Goal: Task Accomplishment & Management: Manage account settings

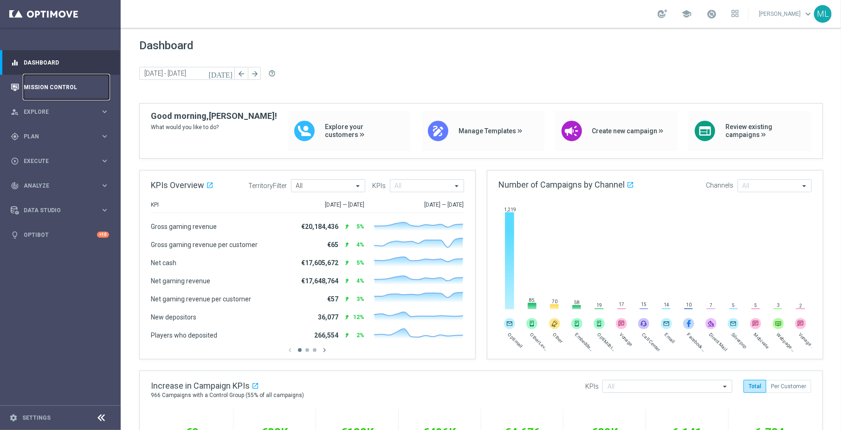
click at [42, 82] on link "Mission Control" at bounding box center [66, 87] width 85 height 25
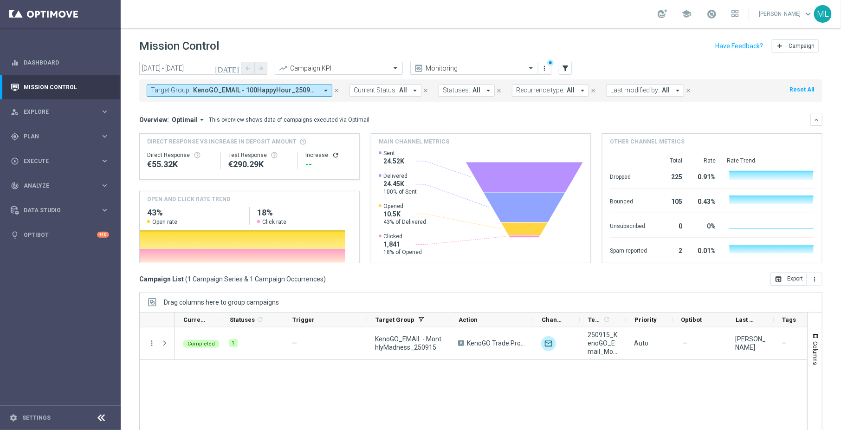
click at [232, 69] on icon "[DATE]" at bounding box center [227, 68] width 25 height 8
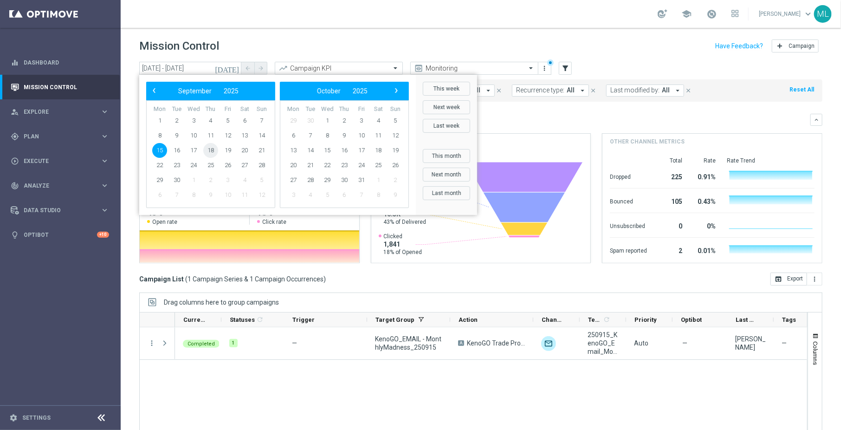
click at [208, 151] on span "18" at bounding box center [210, 150] width 15 height 15
type input "18 Sep 2025 - 18 Sep 2025"
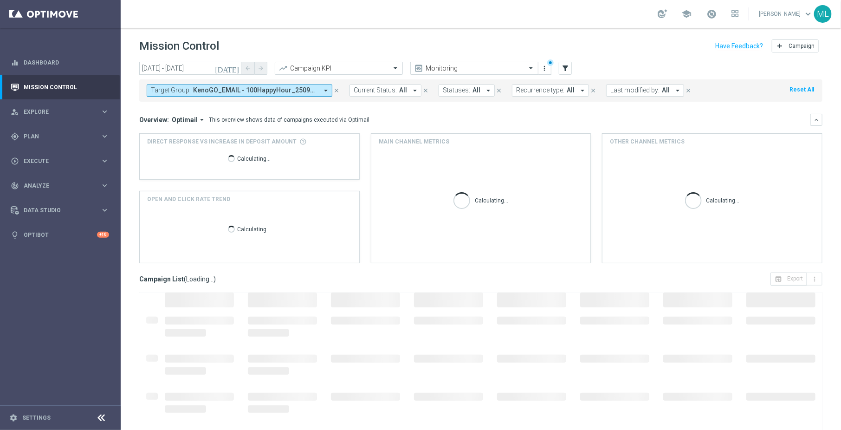
click at [294, 91] on span "KenoGO_EMAIL - 100HappyHour_250916, KenoGO_EMAIL - 200HappyHour_250916, KenoGO_…" at bounding box center [255, 90] width 125 height 8
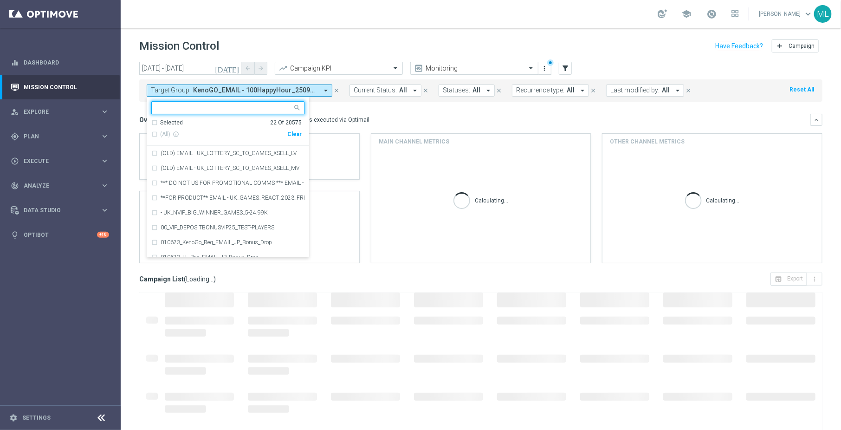
click at [0, 0] on div "Clear" at bounding box center [0, 0] width 0 height 0
click at [216, 104] on input "text" at bounding box center [224, 108] width 136 height 8
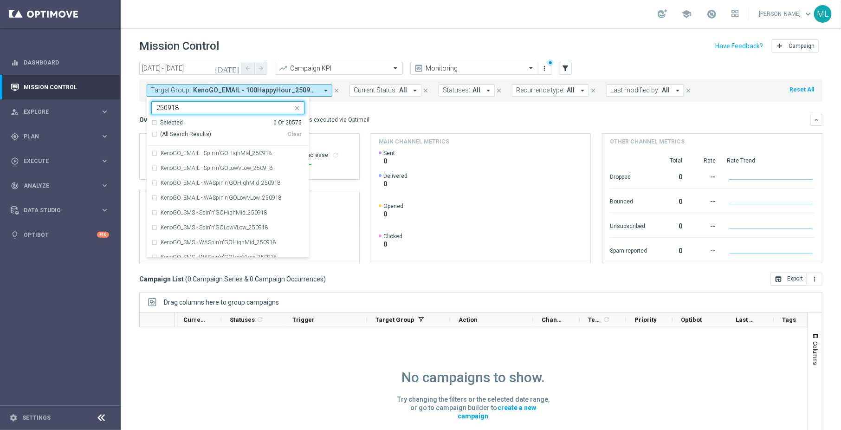
click at [152, 131] on div "(All Search Results)" at bounding box center [219, 134] width 136 height 8
type input "250918"
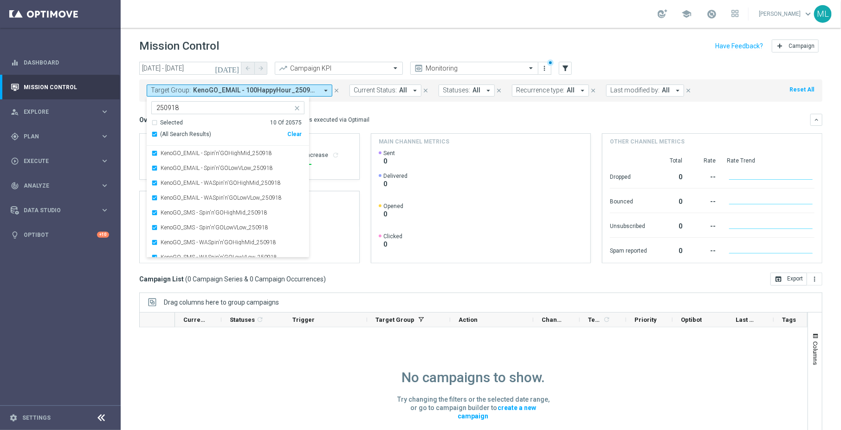
click at [383, 111] on mini-dashboard "Overview: Optimail arrow_drop_down This overview shows data of campaigns execut…" at bounding box center [481, 187] width 684 height 171
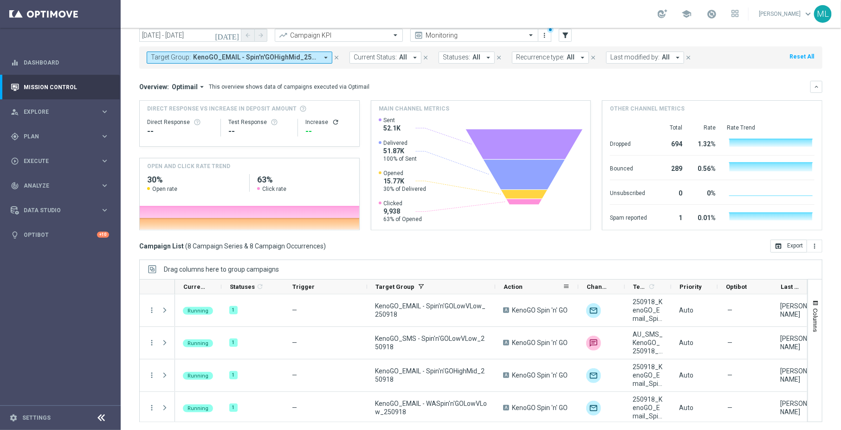
drag, startPoint x: 450, startPoint y: 284, endPoint x: 495, endPoint y: 284, distance: 45.0
click at [495, 284] on div "Current Status 1 Statuses 1 refresh Trigger Target Group" at bounding box center [590, 287] width 830 height 15
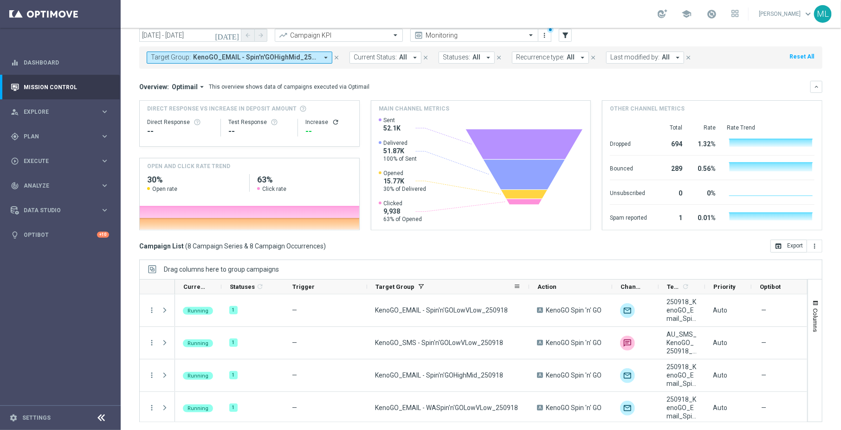
drag, startPoint x: 495, startPoint y: 285, endPoint x: 529, endPoint y: 287, distance: 34.0
click at [529, 287] on div at bounding box center [530, 287] width 4 height 14
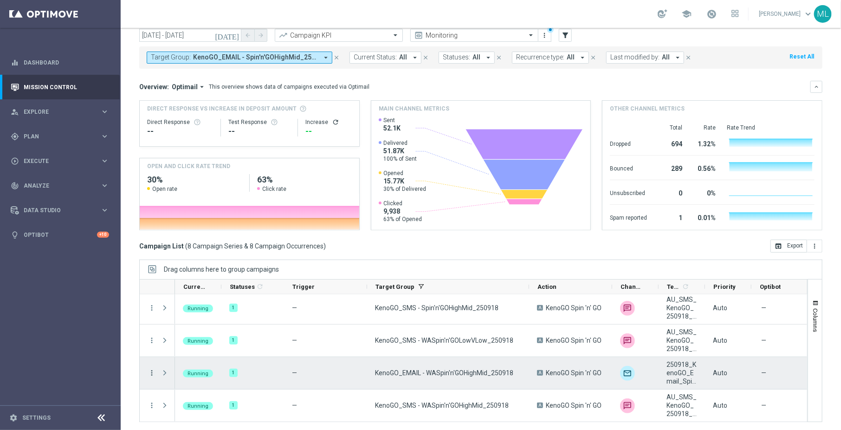
click at [150, 371] on icon "more_vert" at bounding box center [152, 373] width 8 height 8
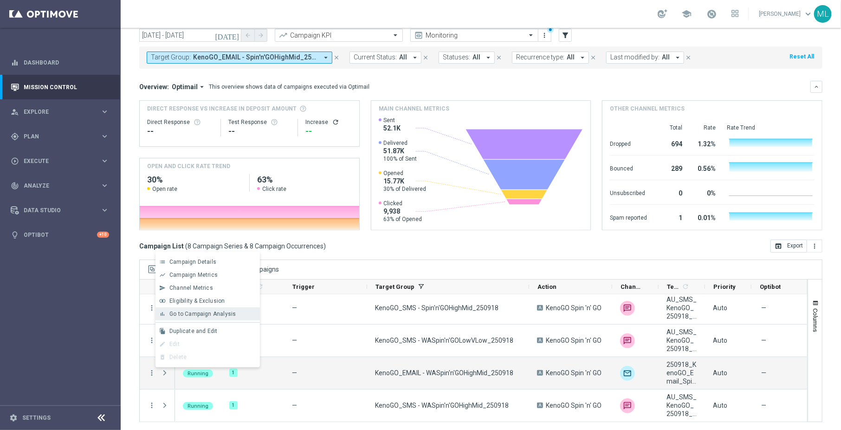
click at [190, 317] on span "Go to Campaign Analysis" at bounding box center [202, 314] width 66 height 7
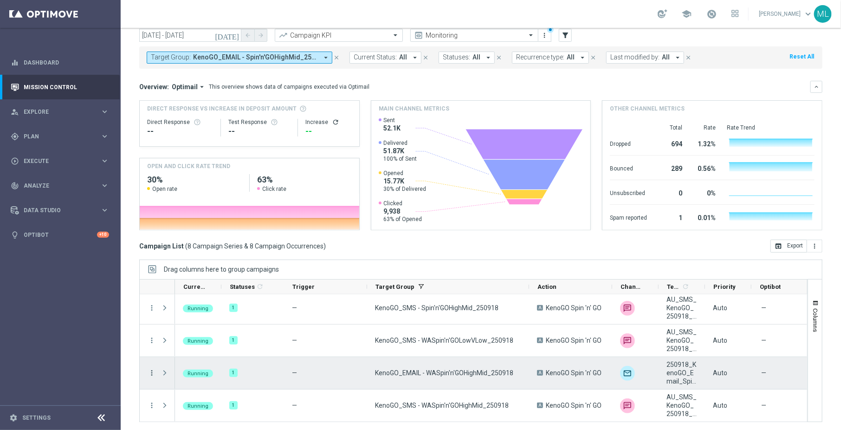
click at [150, 371] on icon "more_vert" at bounding box center [152, 373] width 8 height 8
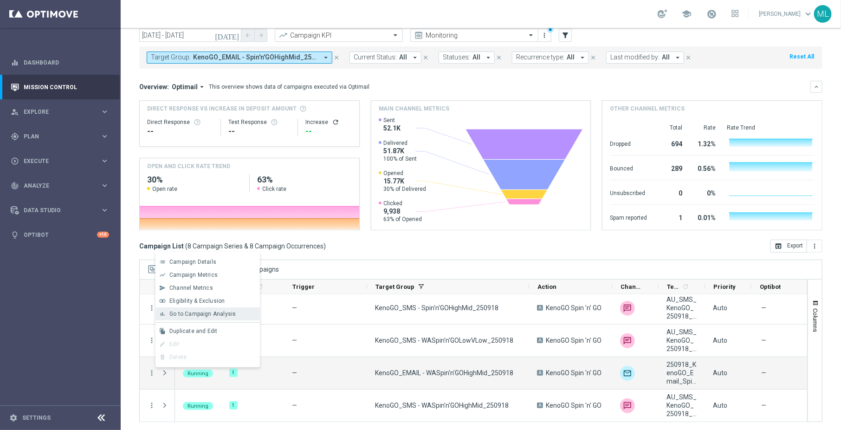
click at [189, 316] on span "Go to Campaign Analysis" at bounding box center [202, 314] width 66 height 7
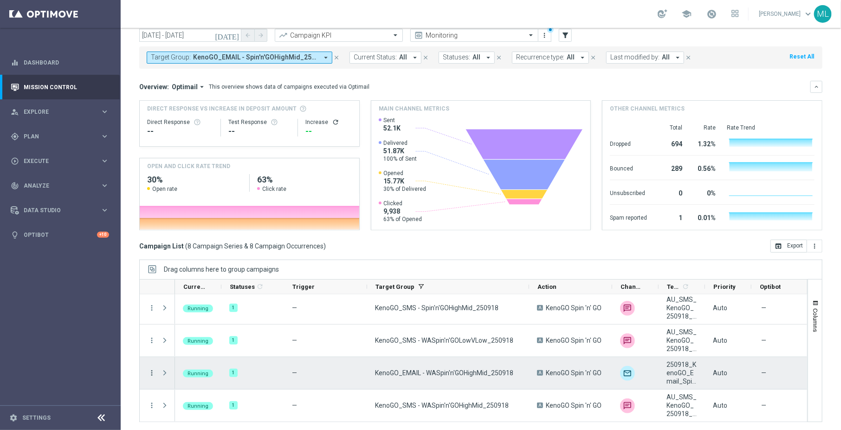
click at [150, 372] on icon "more_vert" at bounding box center [152, 373] width 8 height 8
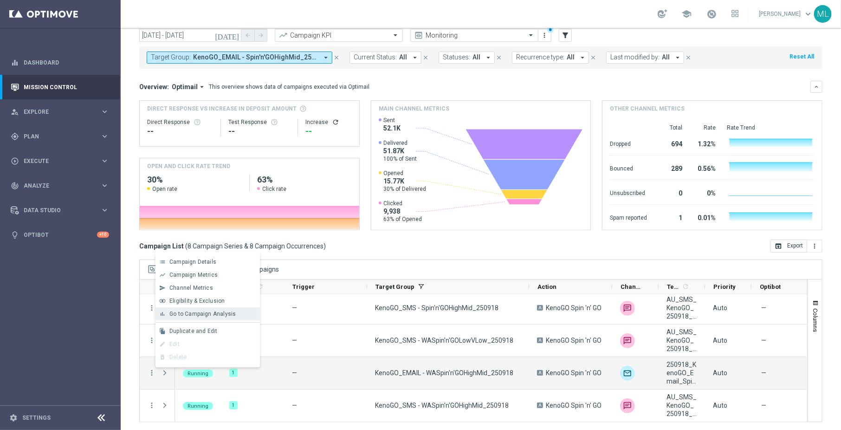
click at [185, 317] on span "Go to Campaign Analysis" at bounding box center [202, 314] width 66 height 7
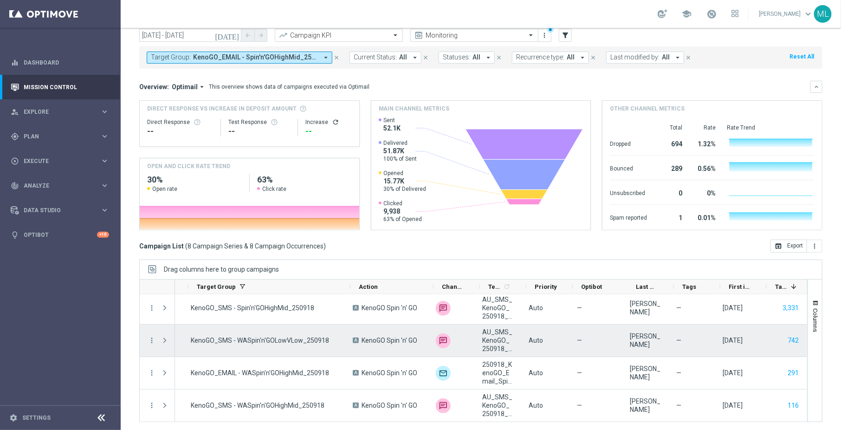
scroll to position [0, 0]
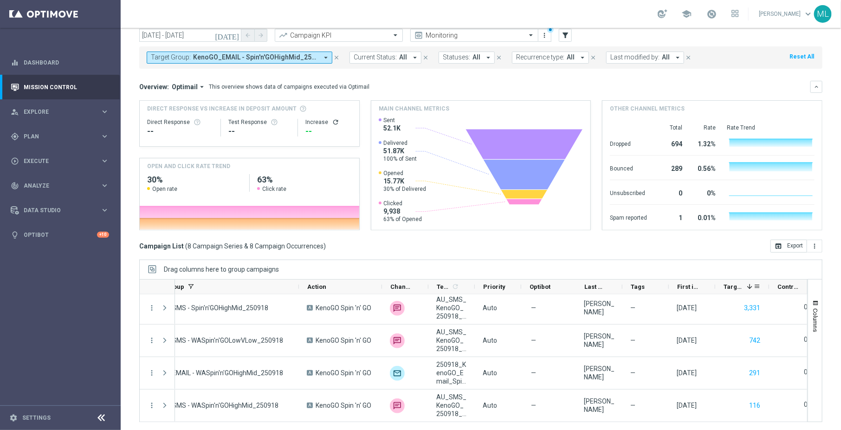
drag, startPoint x: 761, startPoint y: 286, endPoint x: 768, endPoint y: 286, distance: 7.4
click at [768, 286] on div at bounding box center [770, 287] width 4 height 14
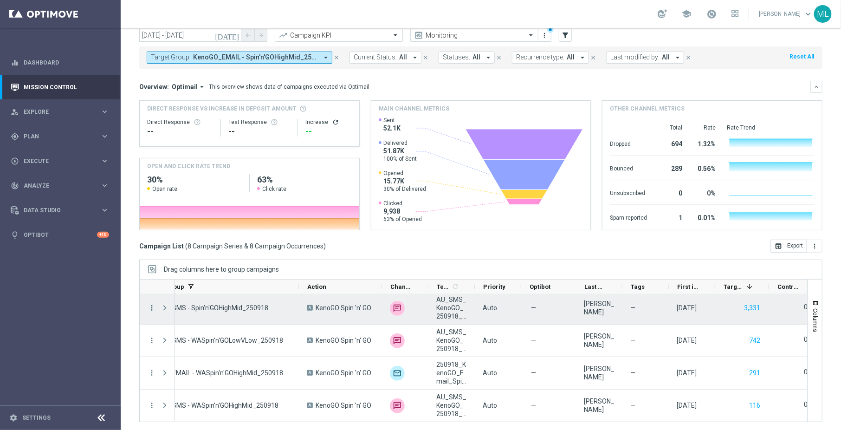
click at [150, 306] on icon "more_vert" at bounding box center [152, 308] width 8 height 8
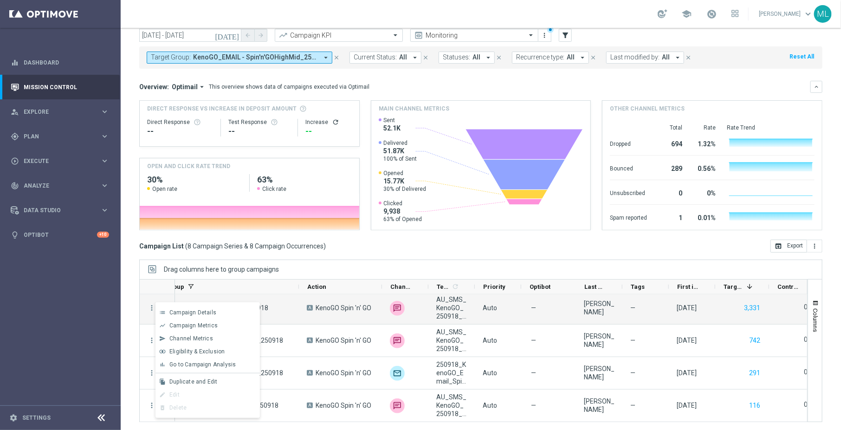
click at [354, 242] on div "Campaign List ( 8 Campaign Series & 8 Campaign Occurrences ) open_in_browser Ex…" at bounding box center [481, 246] width 684 height 13
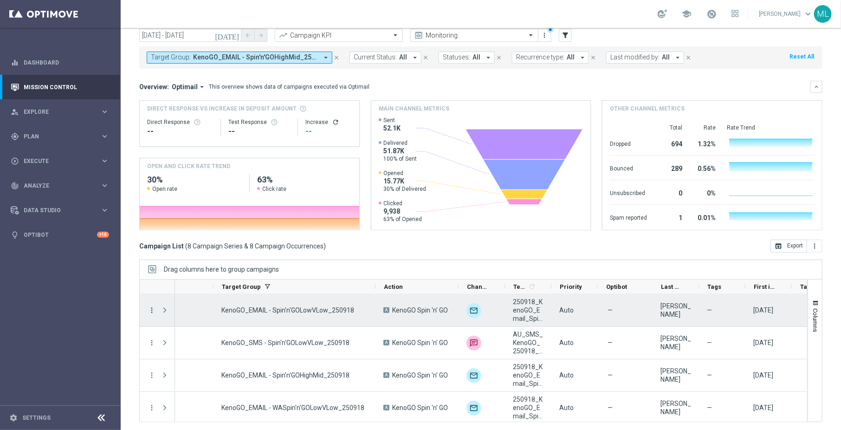
click at [150, 310] on icon "more_vert" at bounding box center [152, 310] width 8 height 8
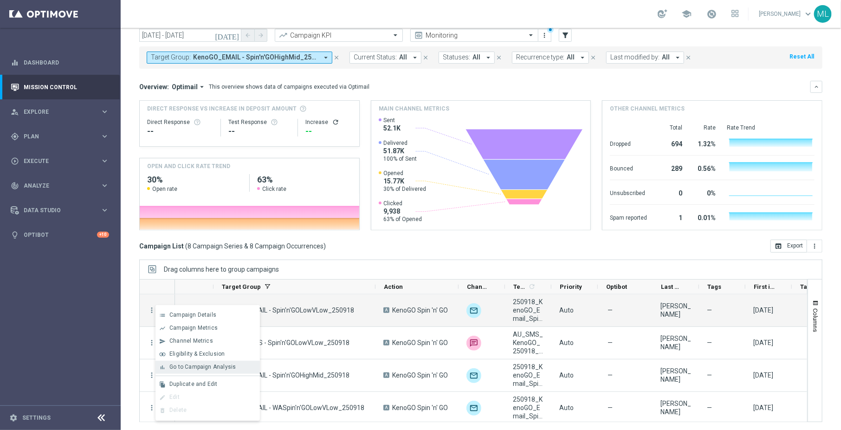
click at [185, 368] on span "Go to Campaign Analysis" at bounding box center [202, 367] width 66 height 7
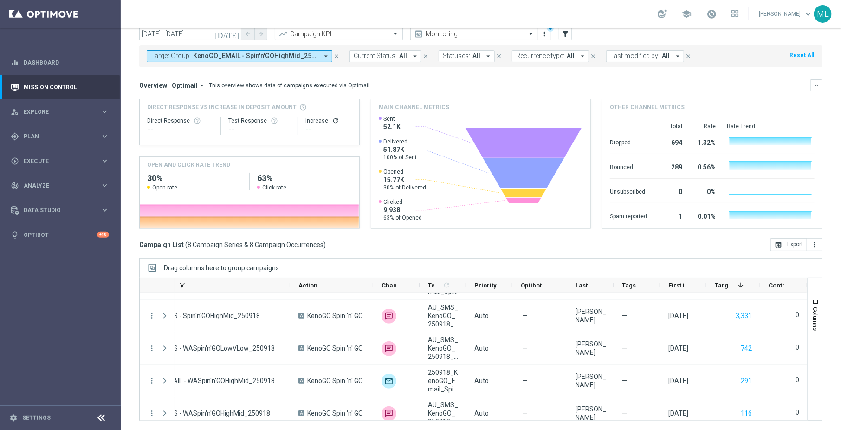
scroll to position [133, 0]
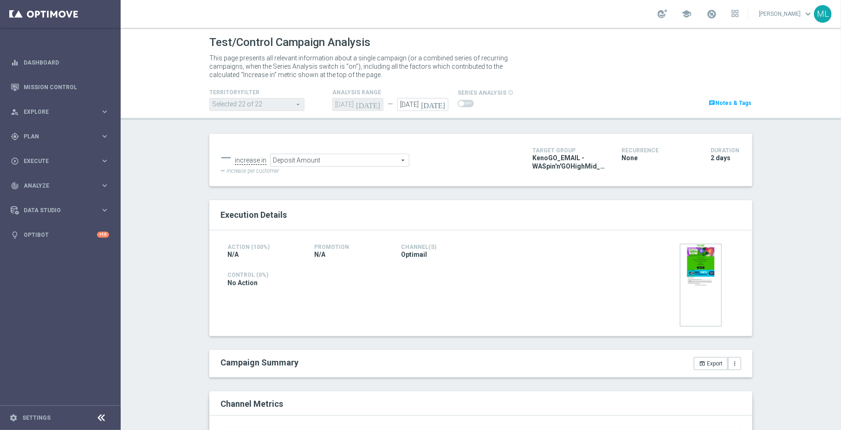
click at [398, 161] on span "Deposit Amount" at bounding box center [340, 160] width 138 height 12
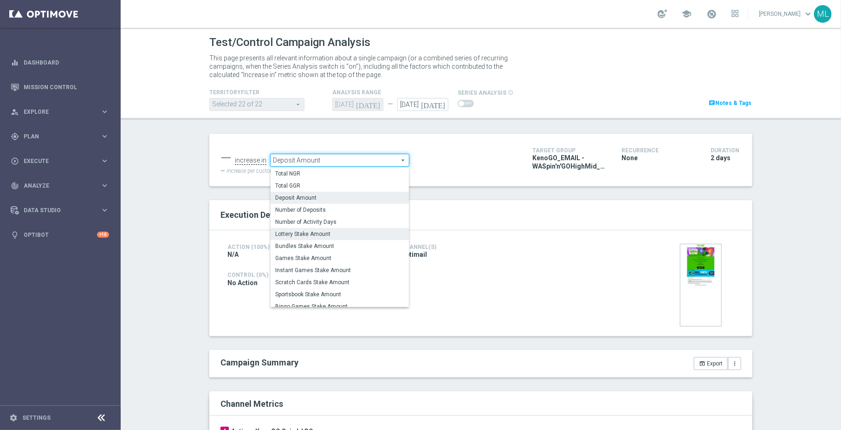
click at [332, 236] on span "Lottery Stake Amount" at bounding box center [339, 233] width 129 height 7
type input "Lottery Stake Amount"
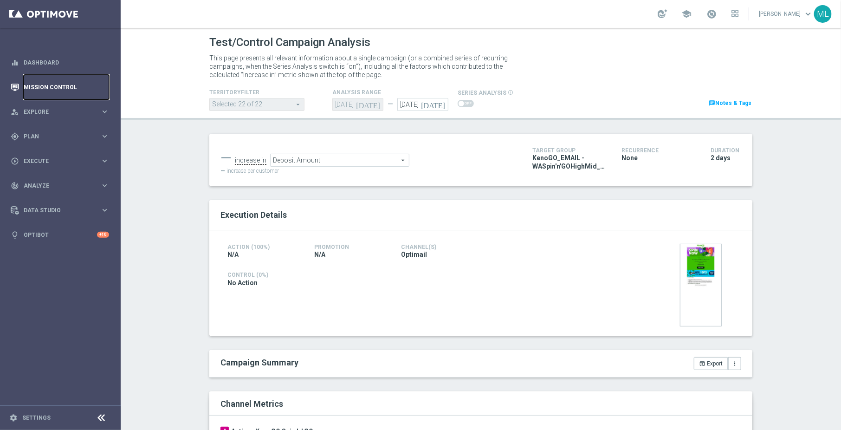
click at [68, 86] on link "Mission Control" at bounding box center [66, 87] width 85 height 25
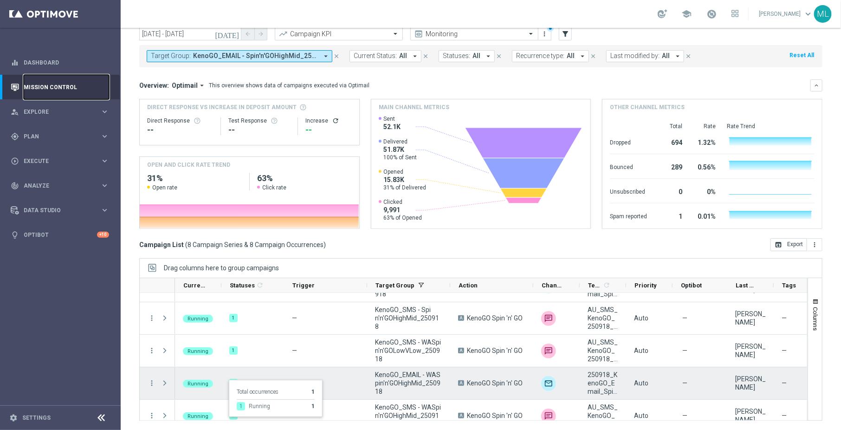
scroll to position [133, 0]
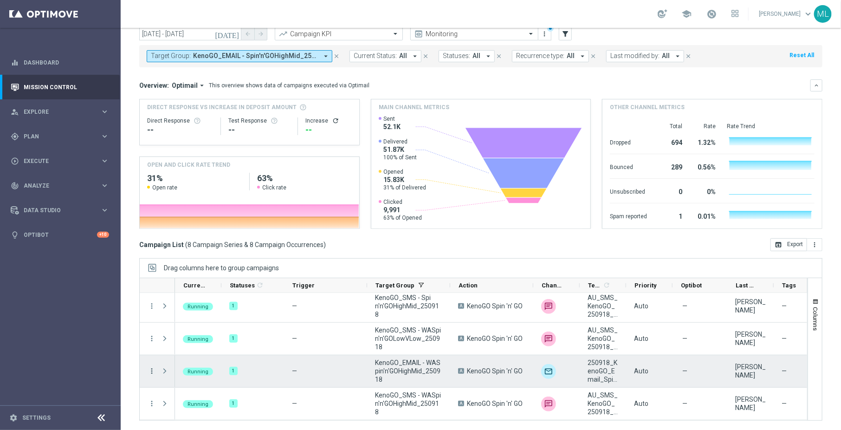
click at [152, 369] on icon "more_vert" at bounding box center [152, 371] width 8 height 8
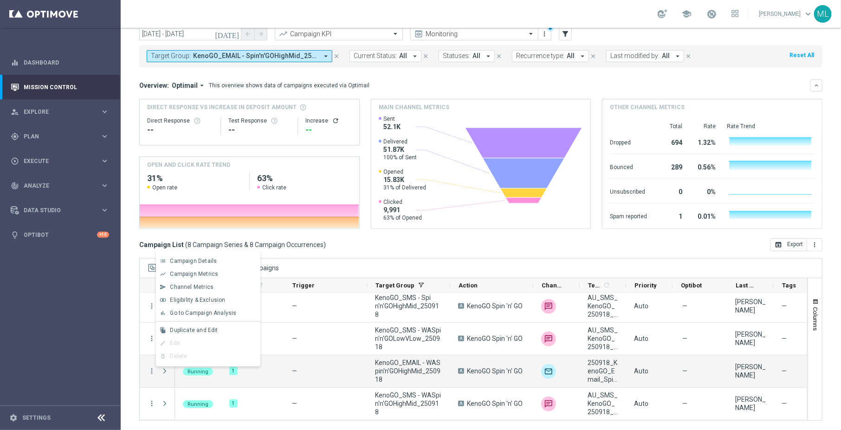
click at [352, 248] on div "Campaign List ( 8 Campaign Series & 8 Campaign Occurrences ) open_in_browser Ex…" at bounding box center [481, 244] width 684 height 13
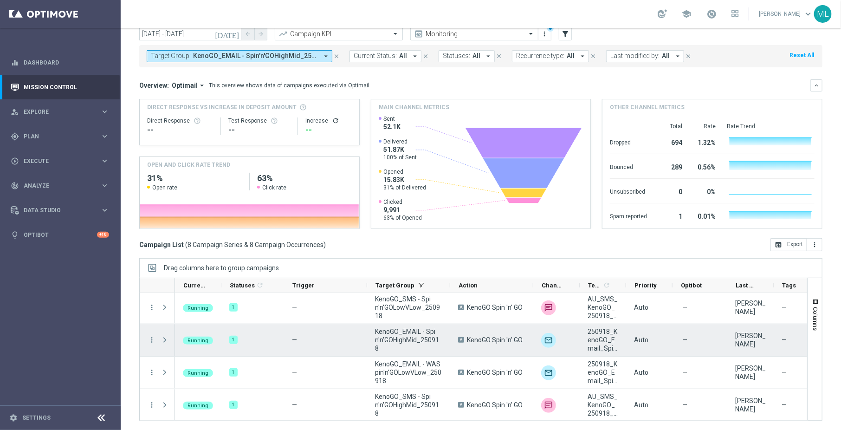
scroll to position [0, 0]
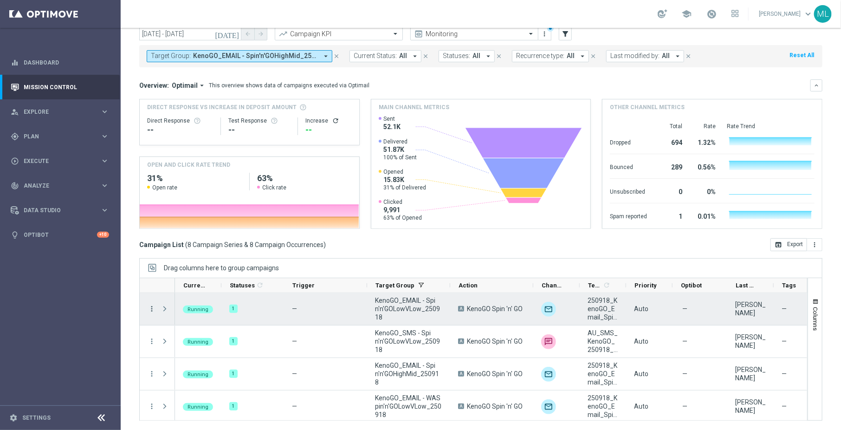
click at [148, 306] on icon "more_vert" at bounding box center [152, 309] width 8 height 8
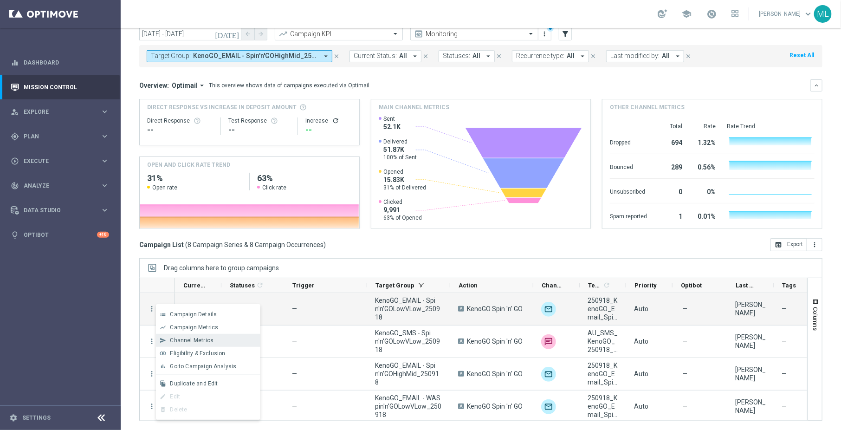
click at [191, 343] on span "Channel Metrics" at bounding box center [192, 340] width 44 height 7
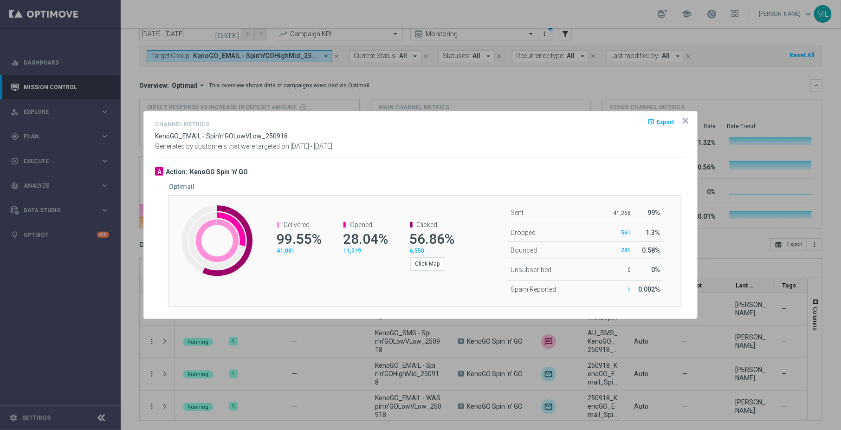
click at [688, 118] on icon "icon" at bounding box center [685, 120] width 9 height 9
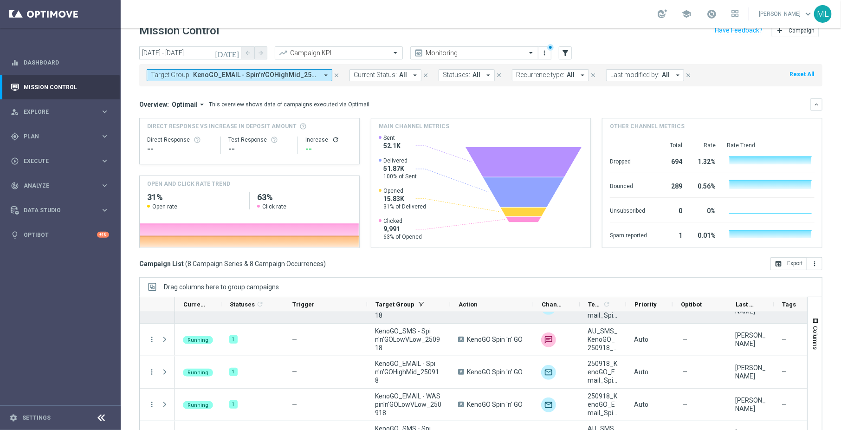
scroll to position [26, 0]
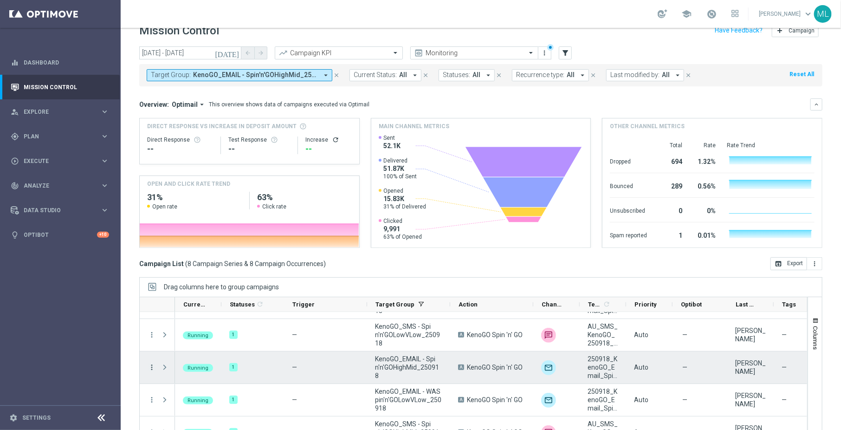
click at [150, 366] on icon "more_vert" at bounding box center [152, 367] width 8 height 8
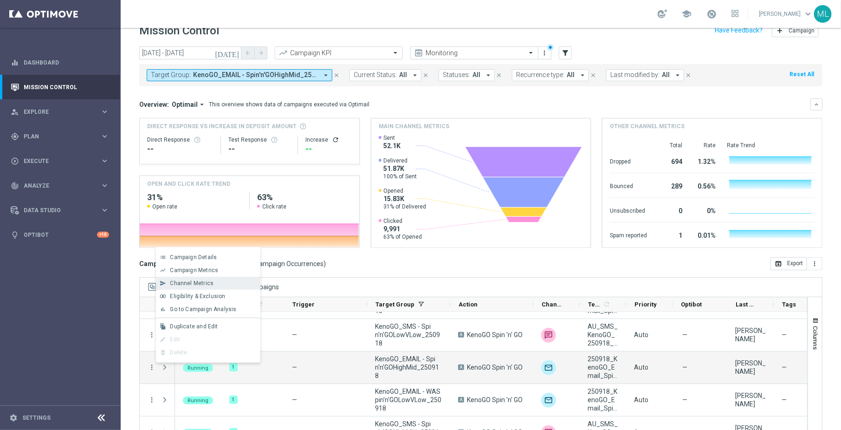
click at [193, 286] on span "Channel Metrics" at bounding box center [192, 283] width 44 height 7
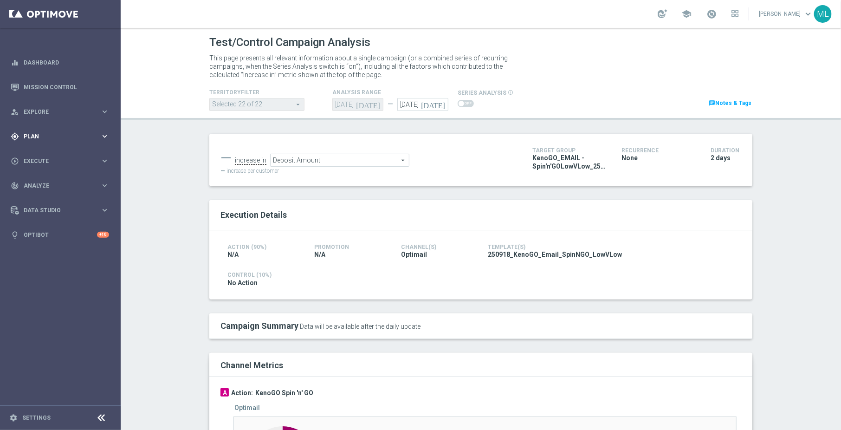
click at [100, 134] on icon "keyboard_arrow_right" at bounding box center [104, 136] width 9 height 9
click at [43, 155] on link "Target Groups" at bounding box center [60, 155] width 72 height 7
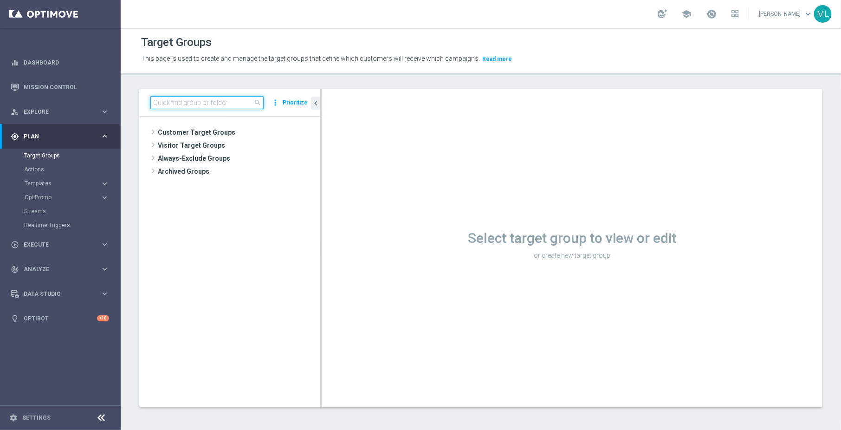
click at [178, 104] on input at bounding box center [206, 102] width 113 height 13
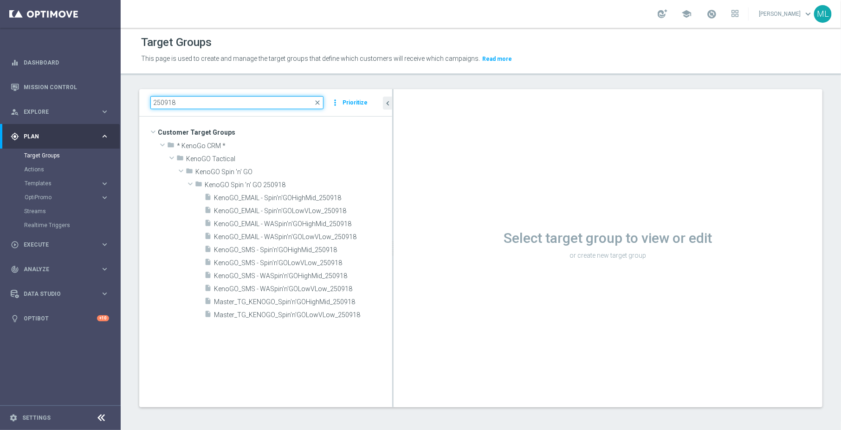
drag, startPoint x: 321, startPoint y: 177, endPoint x: 445, endPoint y: 188, distance: 124.9
click at [445, 188] on as-split "250918 close more_vert Prioritize Customer Target Groups library_add create_new…" at bounding box center [481, 248] width 684 height 318
type input "250918"
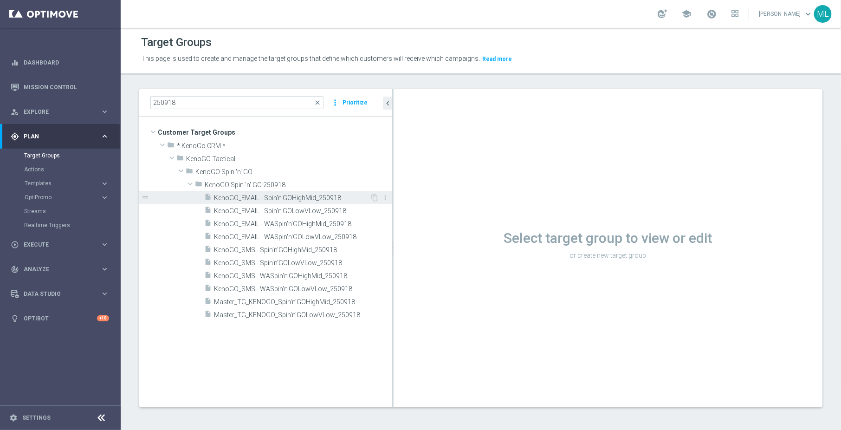
click at [311, 197] on span "KenoGO_EMAIL - Spin'n'GOHighMid_250918" at bounding box center [292, 198] width 156 height 8
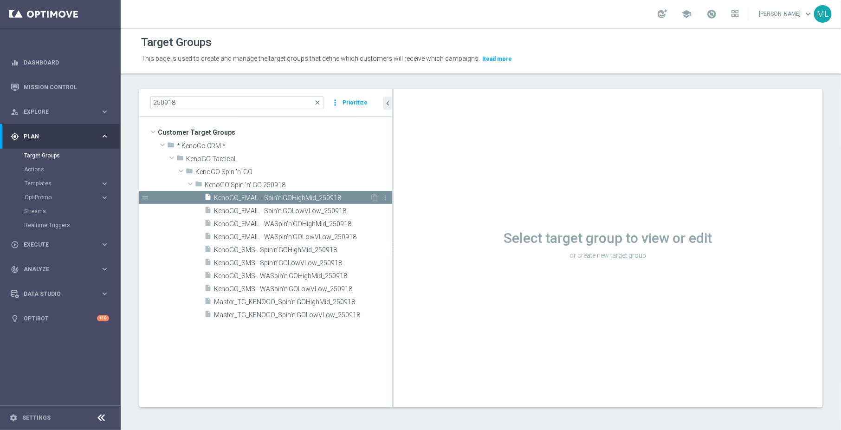
click at [304, 199] on span "KenoGO_EMAIL - Spin'n'GOHighMid_250918" at bounding box center [292, 198] width 156 height 8
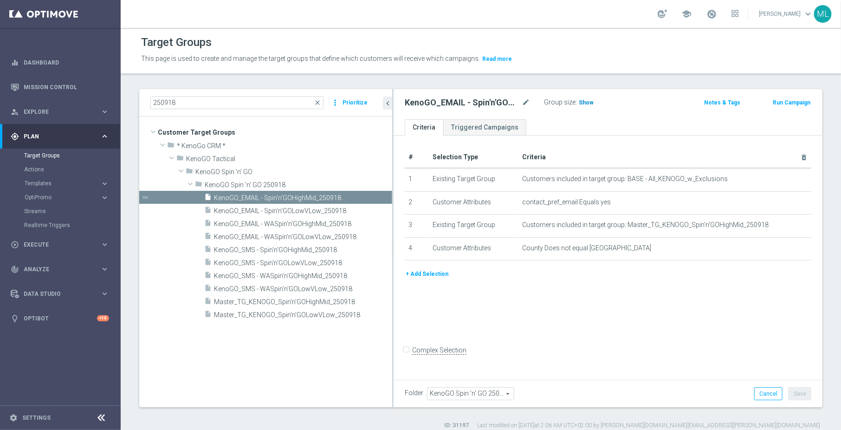
click at [589, 104] on span "Show" at bounding box center [586, 102] width 15 height 7
click at [309, 303] on span "Master_TG_KENOGO_Spin'n'GOHighMid_250918" at bounding box center [292, 302] width 156 height 8
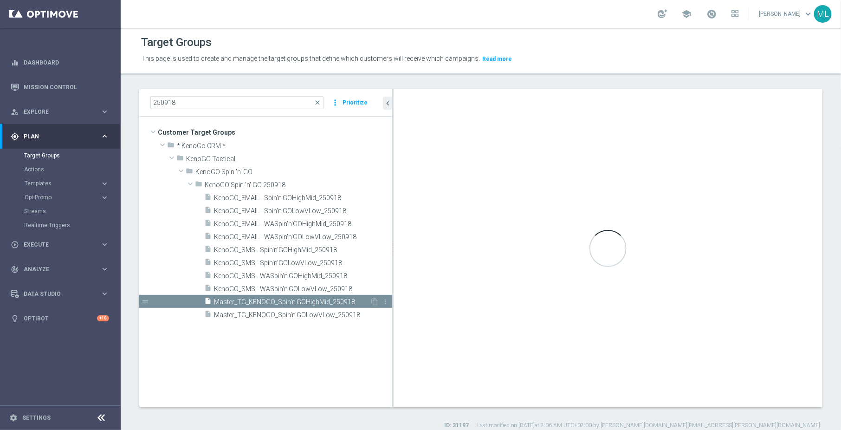
checkbox input "true"
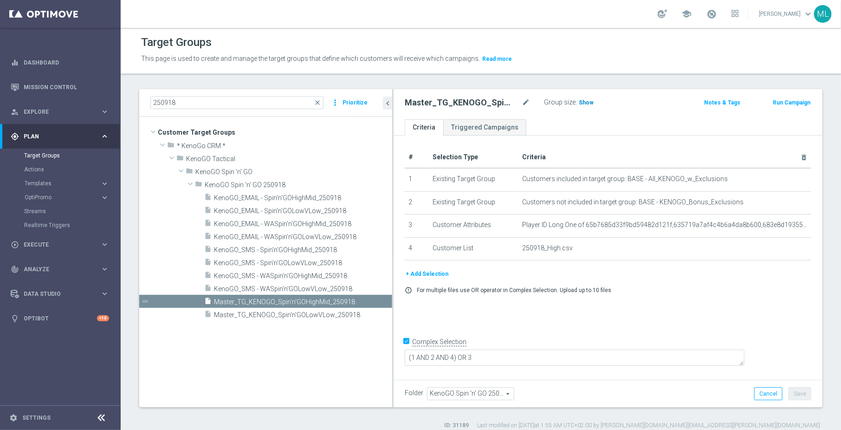
click at [580, 103] on span "Show" at bounding box center [586, 102] width 15 height 7
click at [582, 103] on span "7,942" at bounding box center [588, 103] width 16 height 9
click at [324, 313] on span "Master_TG_KENOGO_Spin'n'GOLowVLow_250918" at bounding box center [292, 315] width 156 height 8
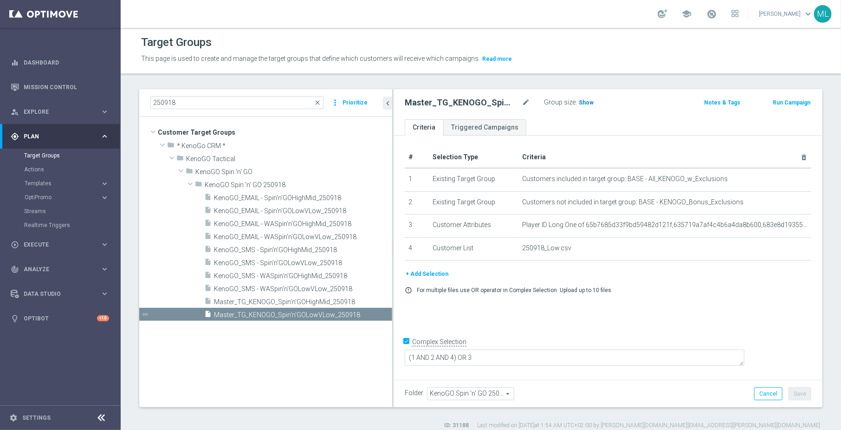
click at [588, 107] on h3 "Show" at bounding box center [586, 103] width 17 height 10
click at [588, 104] on span "50,667" at bounding box center [590, 103] width 20 height 9
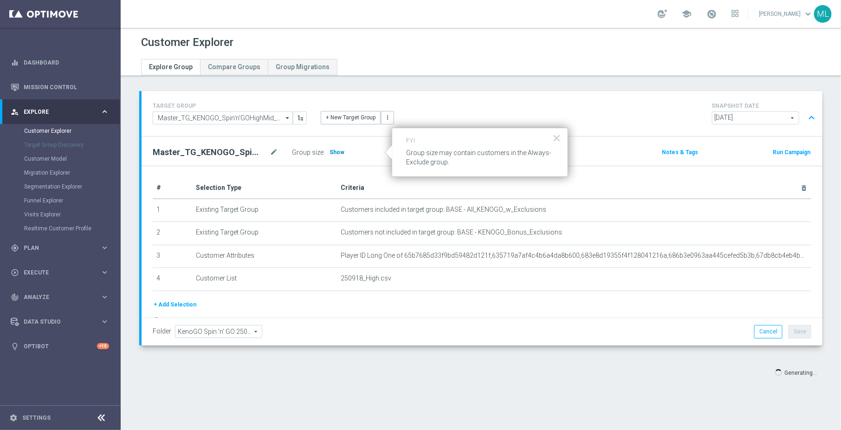
click at [336, 153] on span "Show" at bounding box center [337, 152] width 15 height 7
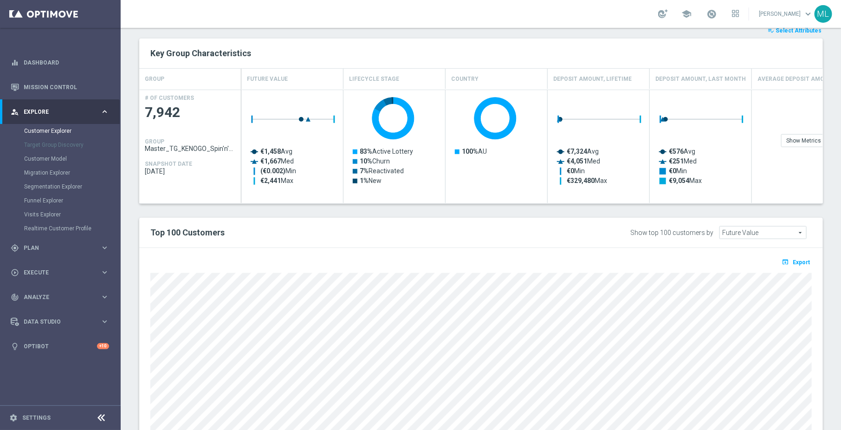
scroll to position [376, 0]
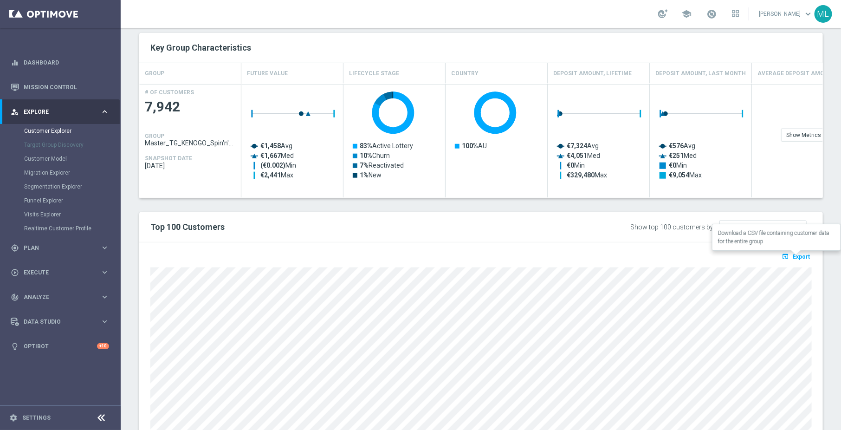
click at [802, 257] on span "Export" at bounding box center [802, 257] width 17 height 7
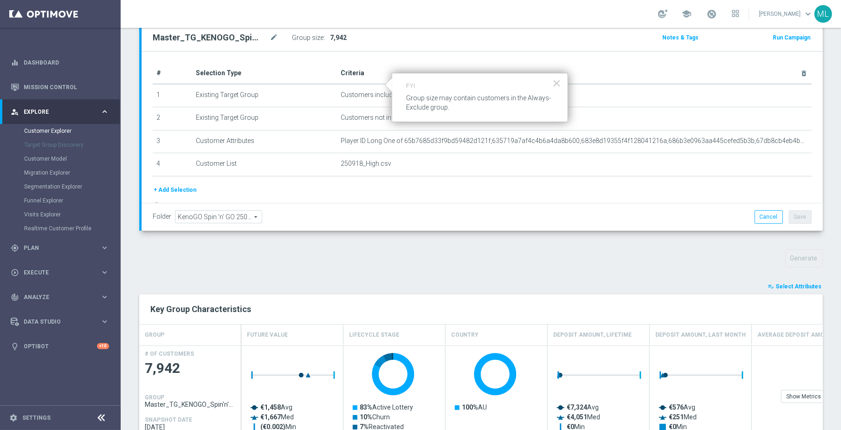
scroll to position [0, 0]
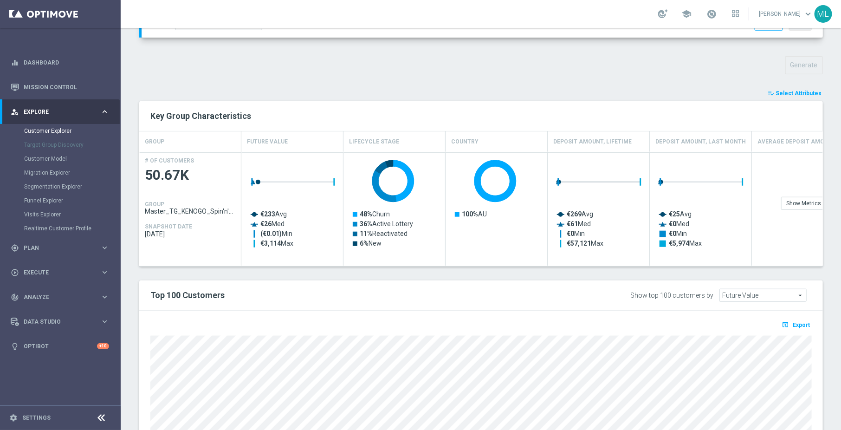
scroll to position [309, 0]
click at [794, 323] on span "Export" at bounding box center [802, 324] width 17 height 7
